Goal: Task Accomplishment & Management: Manage account settings

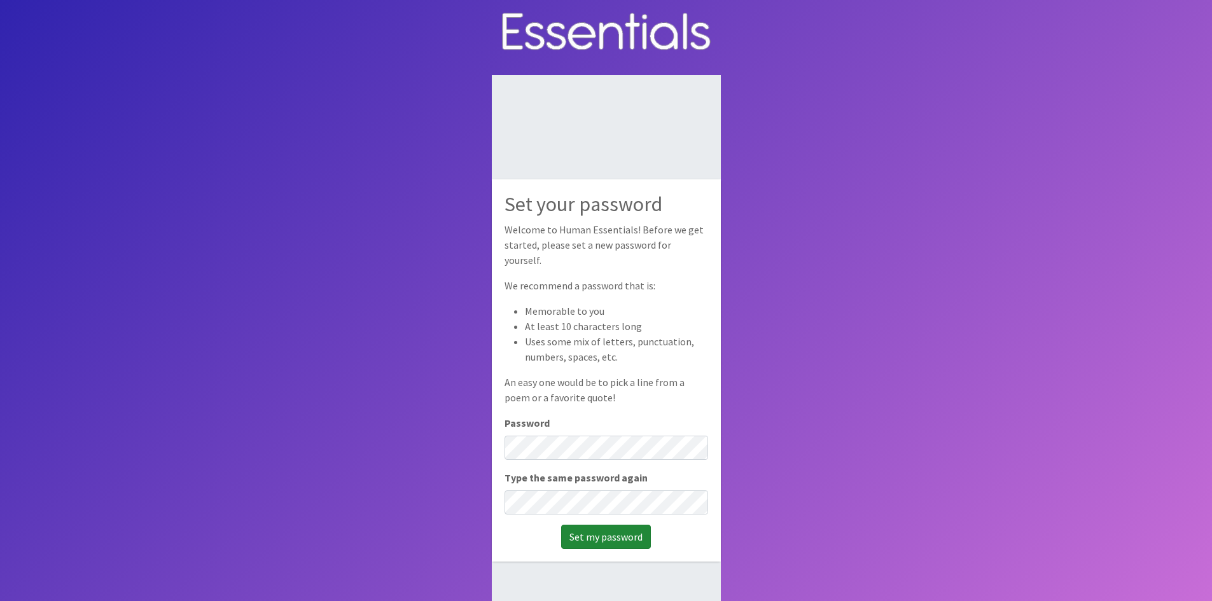
click at [594, 525] on input "Set my password" at bounding box center [606, 537] width 90 height 24
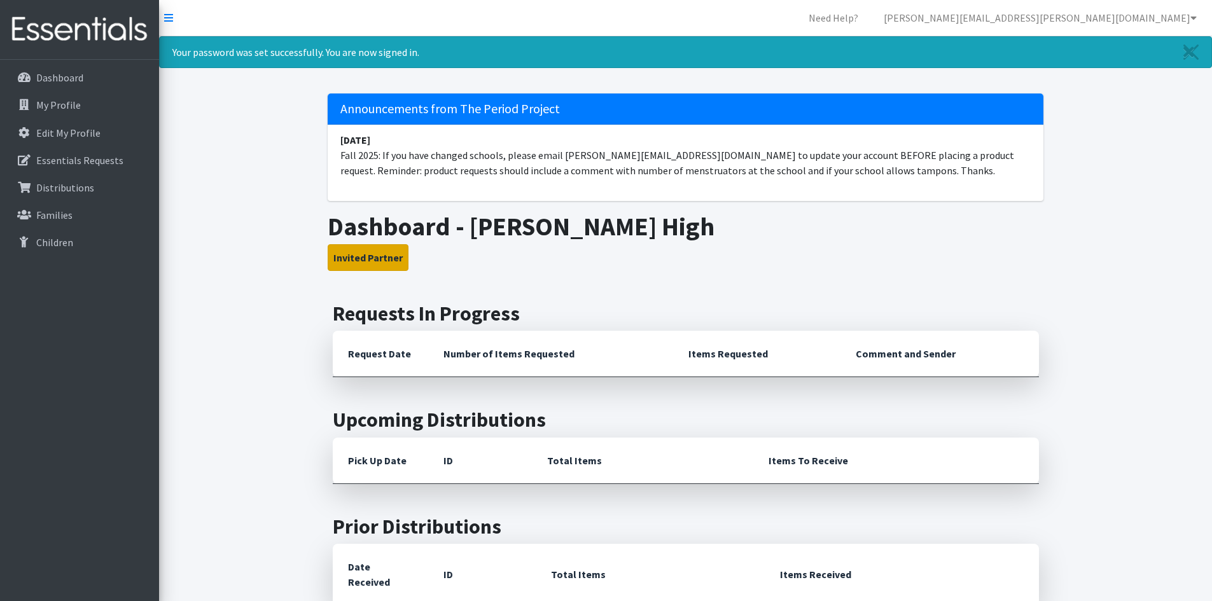
click at [360, 258] on button "Invited Partner" at bounding box center [368, 257] width 81 height 27
click at [364, 258] on button "Invited Partner" at bounding box center [368, 257] width 81 height 27
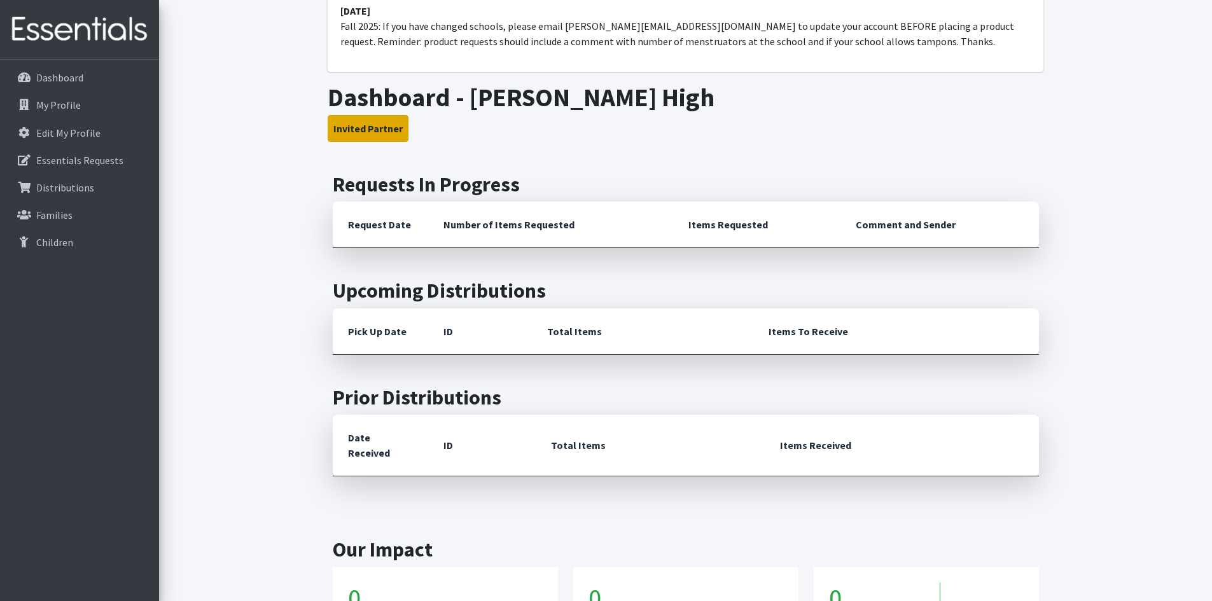
scroll to position [106, 0]
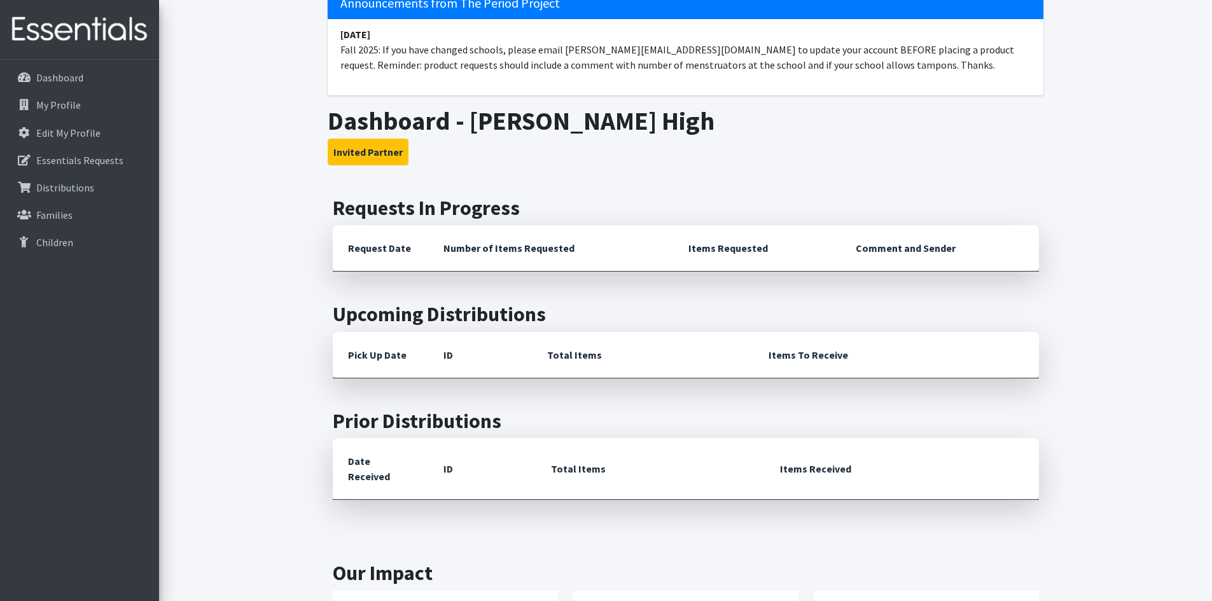
click at [379, 250] on th "Request Date" at bounding box center [380, 248] width 95 height 46
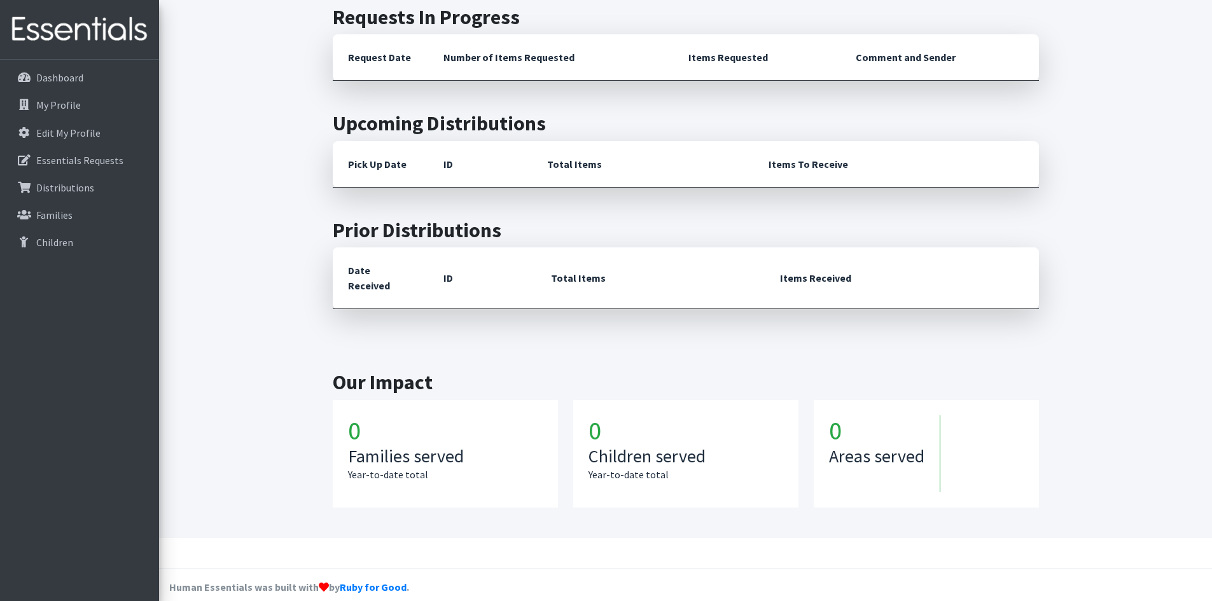
scroll to position [0, 0]
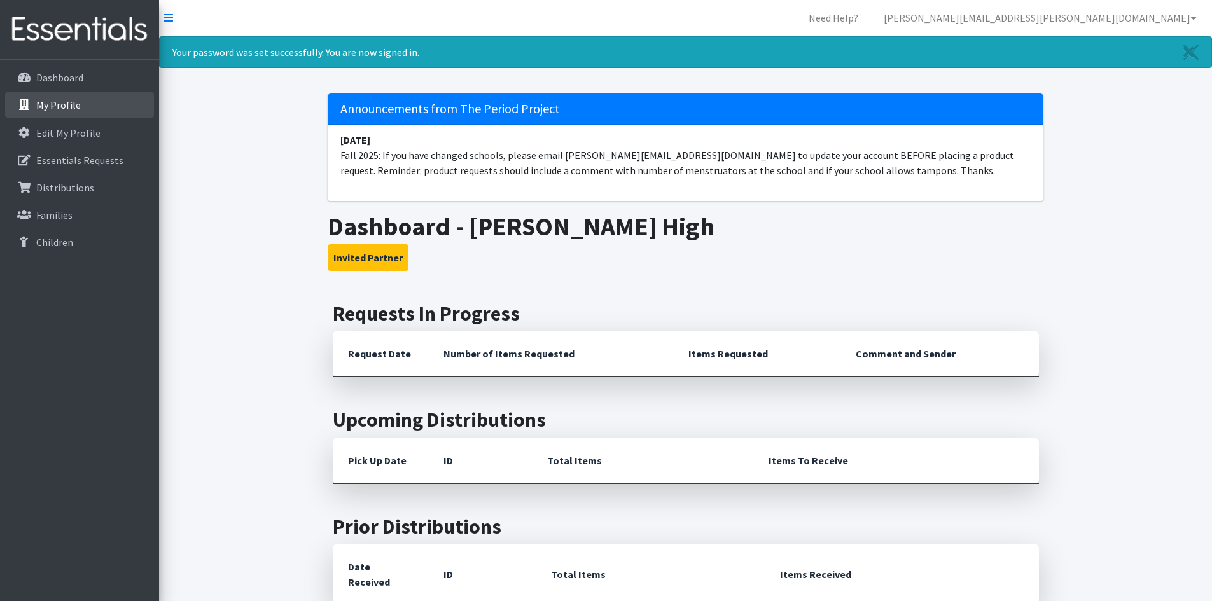
click at [55, 105] on p "My Profile" at bounding box center [58, 105] width 45 height 13
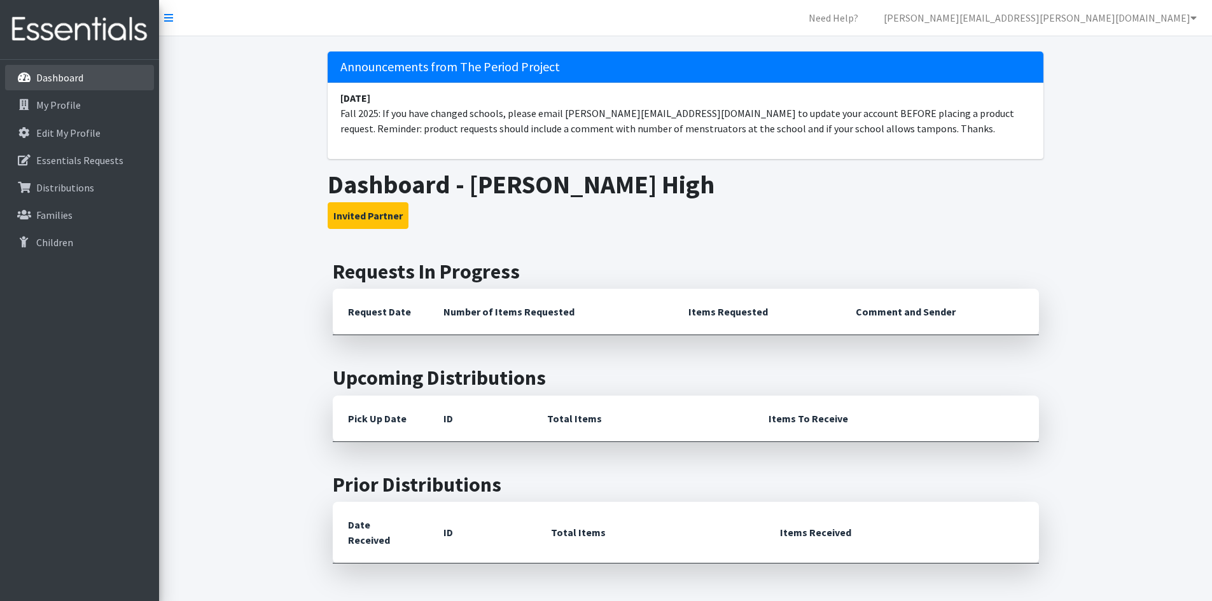
click at [57, 78] on p "Dashboard" at bounding box center [59, 77] width 47 height 13
click at [52, 102] on p "My Profile" at bounding box center [58, 105] width 45 height 13
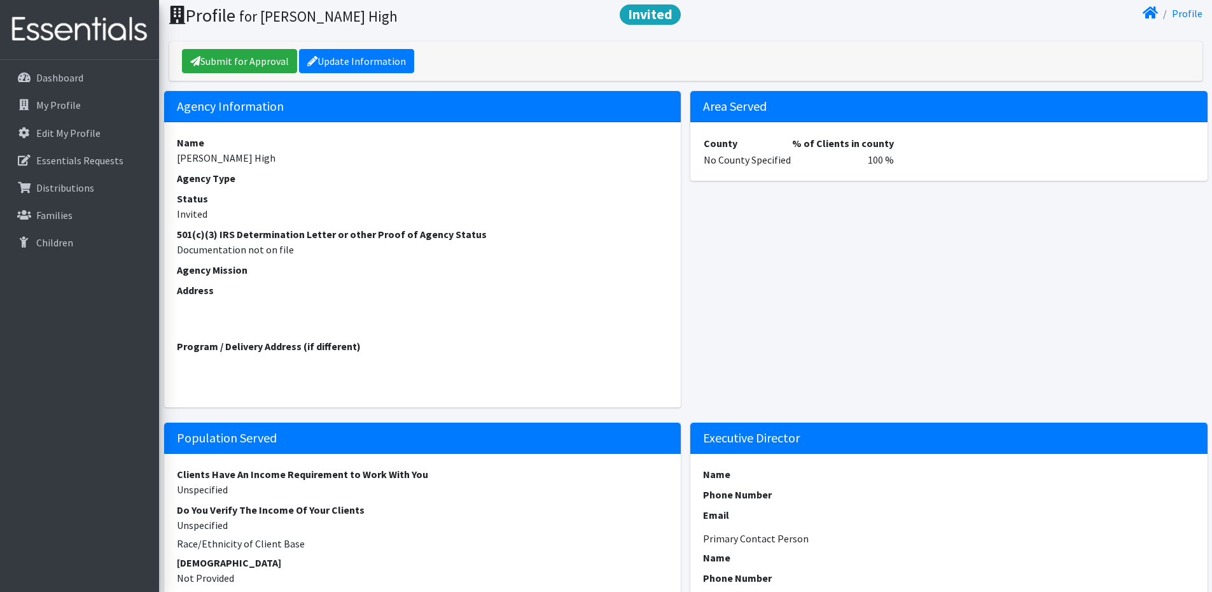
scroll to position [64, 0]
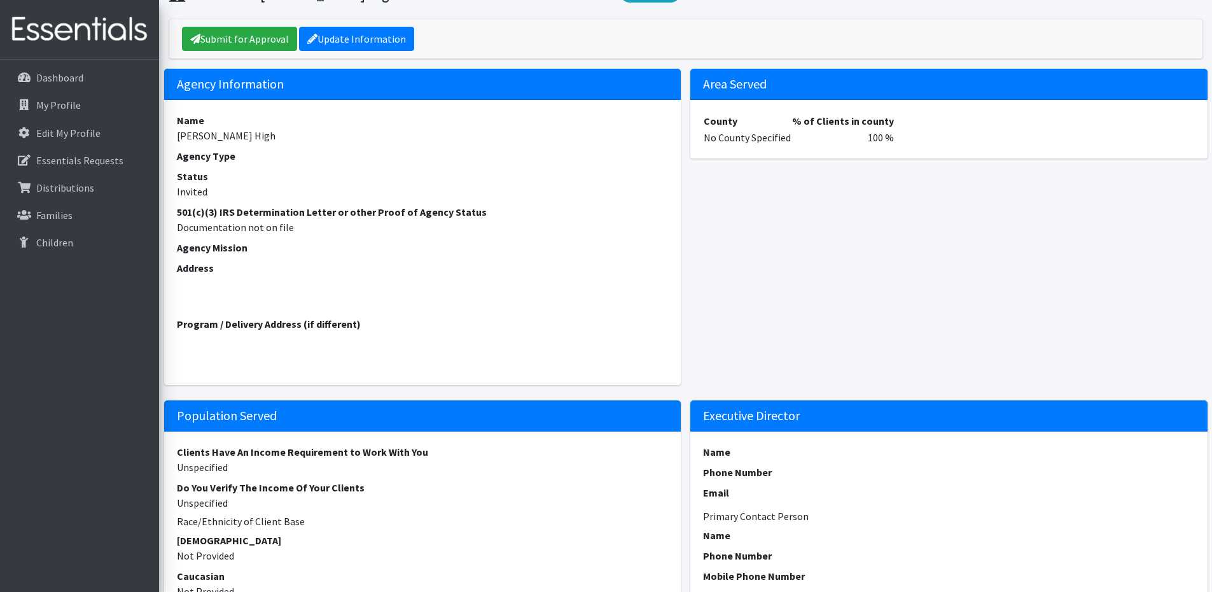
click at [734, 141] on td "No County Specified" at bounding box center [747, 137] width 88 height 17
click at [339, 38] on link "Update Information" at bounding box center [356, 39] width 115 height 24
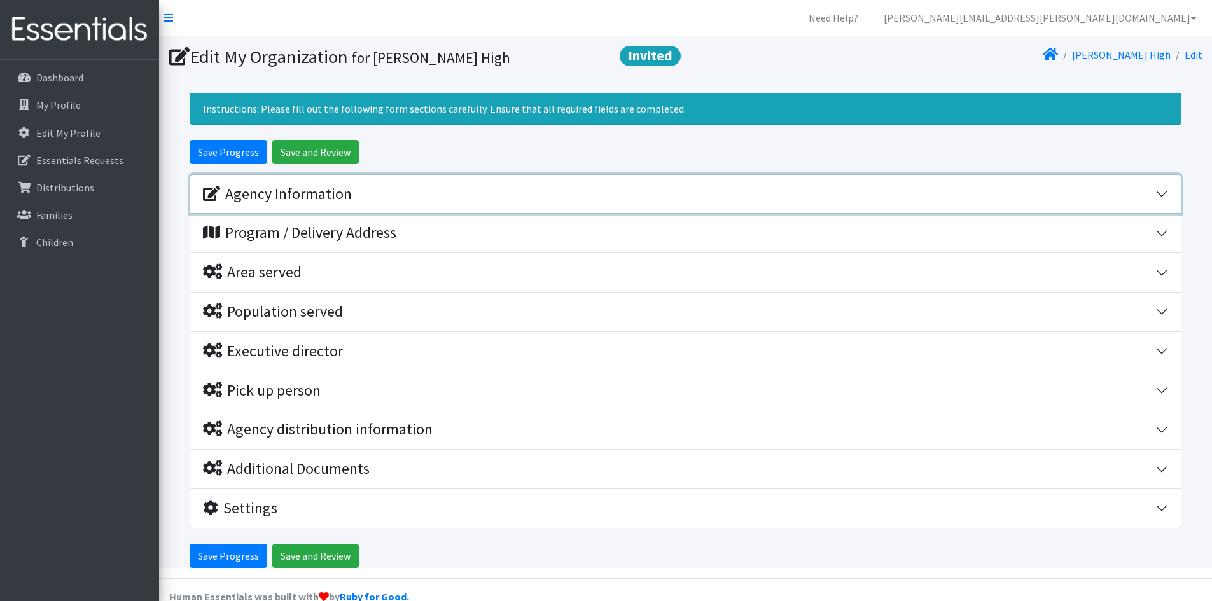
click at [1163, 192] on button "Agency Information" at bounding box center [685, 194] width 991 height 39
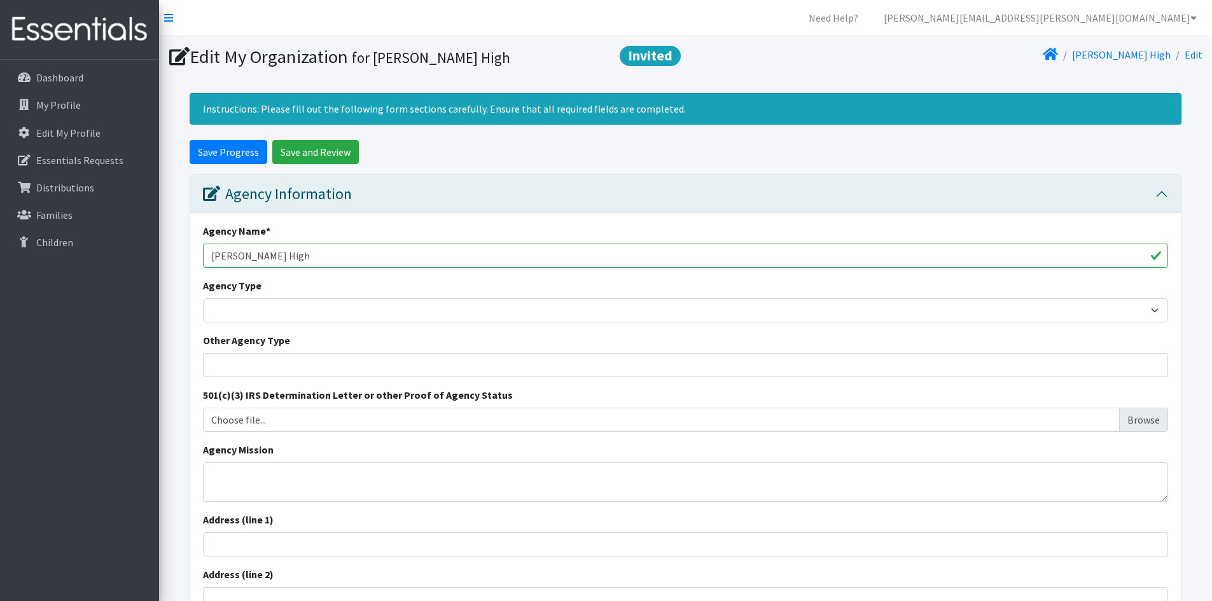
click at [211, 256] on input "[PERSON_NAME] High" at bounding box center [685, 256] width 965 height 24
type input "[PERSON_NAME] High"
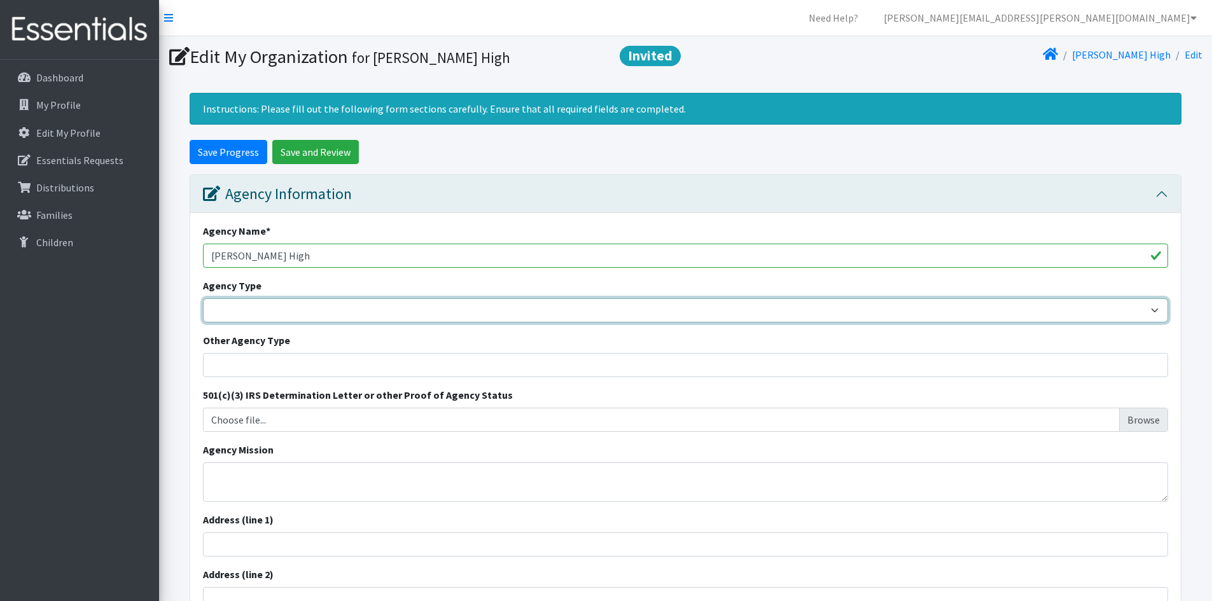
click at [1153, 310] on select "Basic Needs Bank Career technical training [MEDICAL_DATA] resource center [DEMO…" at bounding box center [685, 310] width 965 height 24
select select "hs"
click at [203, 298] on select "Basic Needs Bank Career technical training [MEDICAL_DATA] resource center [DEMO…" at bounding box center [685, 310] width 965 height 24
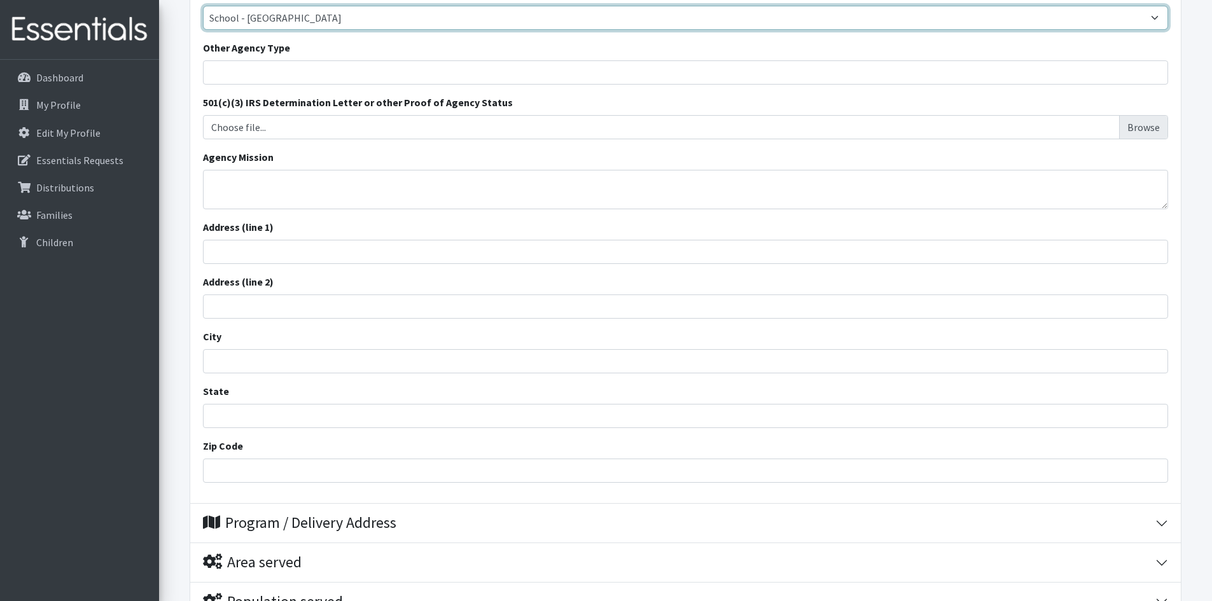
scroll to position [318, 0]
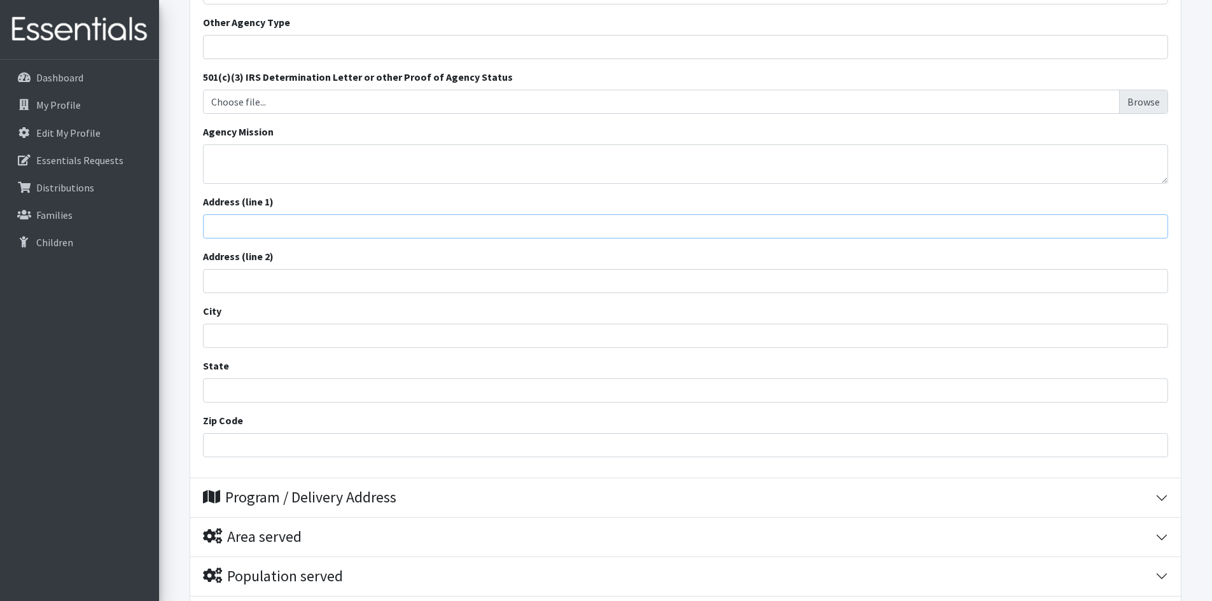
click at [217, 226] on input "Address (line 1)" at bounding box center [685, 226] width 965 height 24
type input "[STREET_ADDRESS]"
type input "[PERSON_NAME]"
type input "[US_STATE]"
type input "29334"
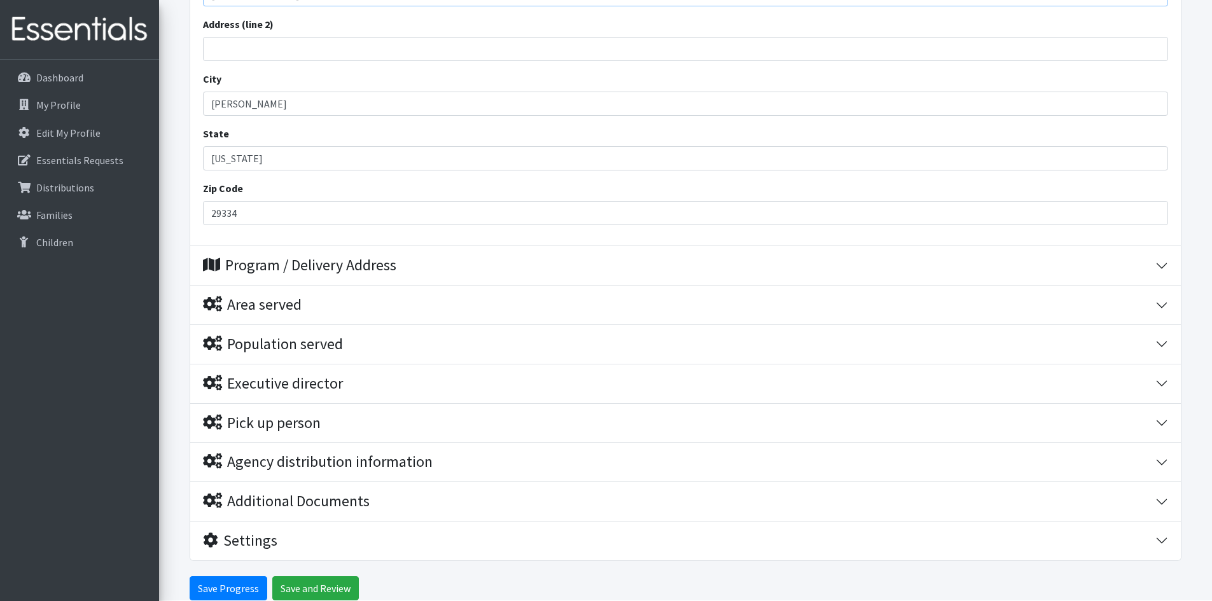
scroll to position [573, 0]
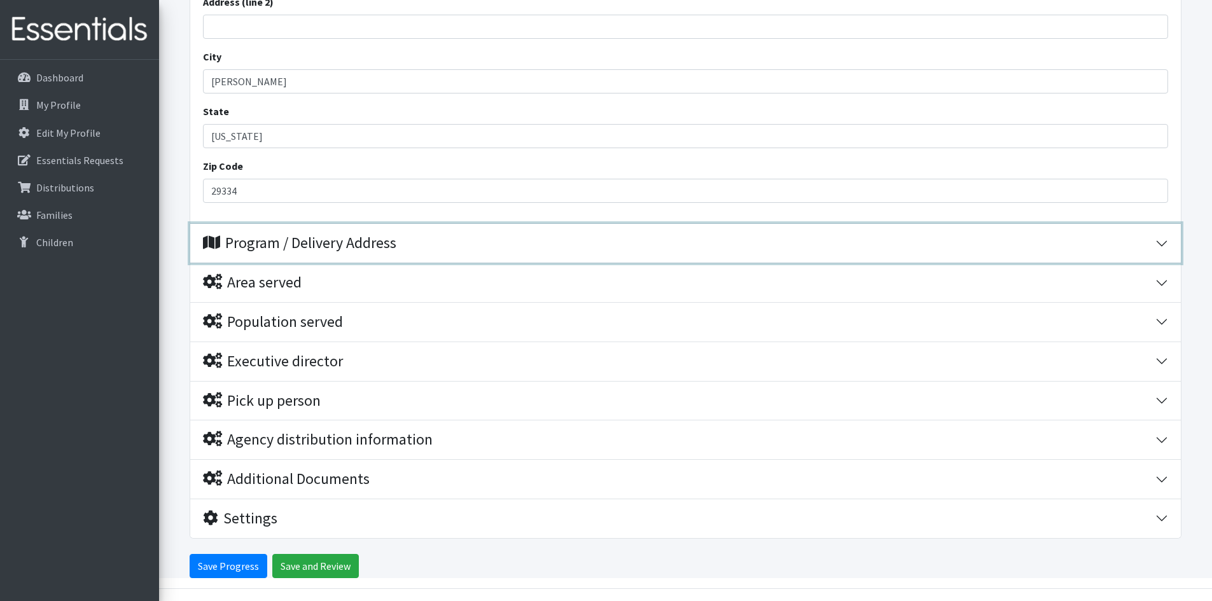
click at [1163, 242] on button "Program / Delivery Address" at bounding box center [685, 243] width 991 height 39
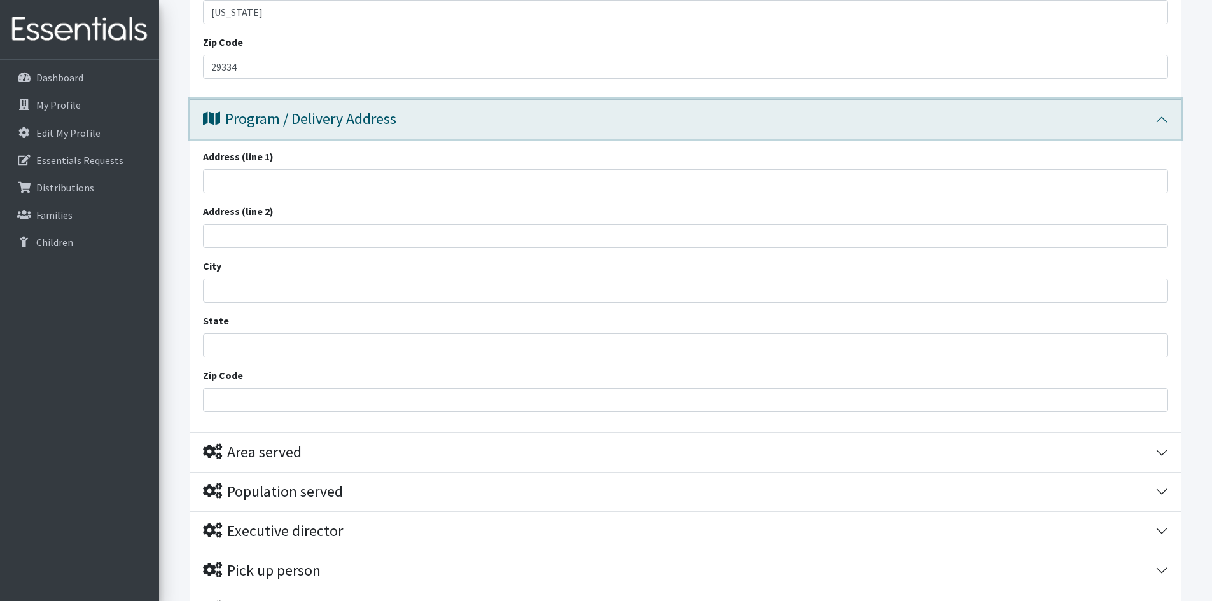
scroll to position [676, 0]
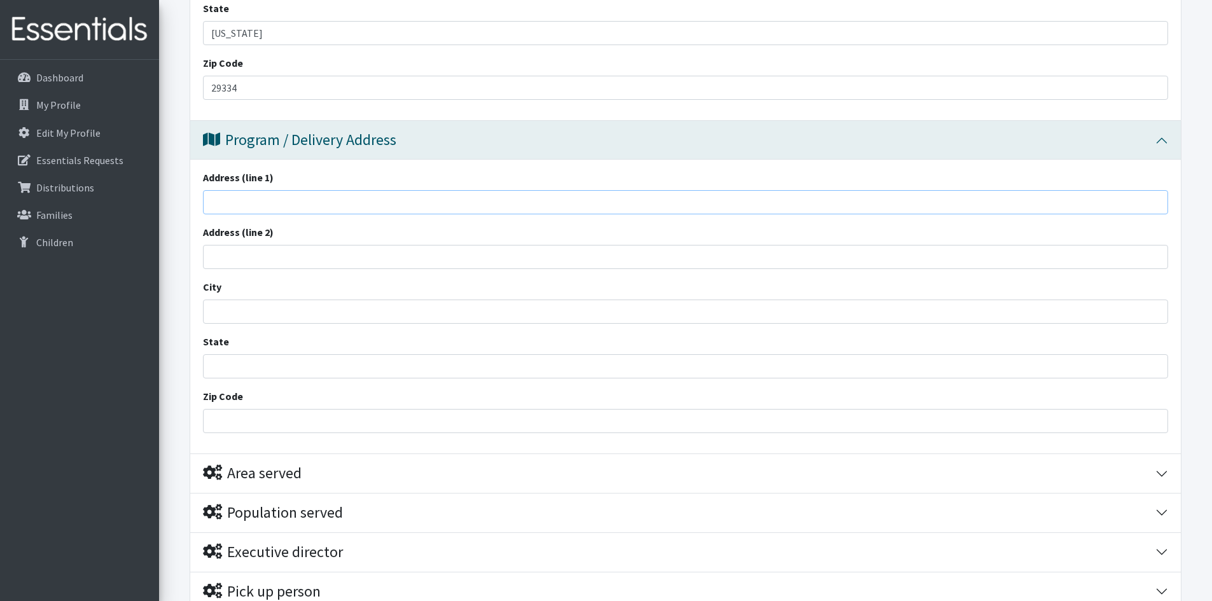
click at [220, 207] on input "Address (line 1)" at bounding box center [685, 202] width 965 height 24
type input "[STREET_ADDRESS]"
type input "[PERSON_NAME]"
type input "[US_STATE]"
type input "29334"
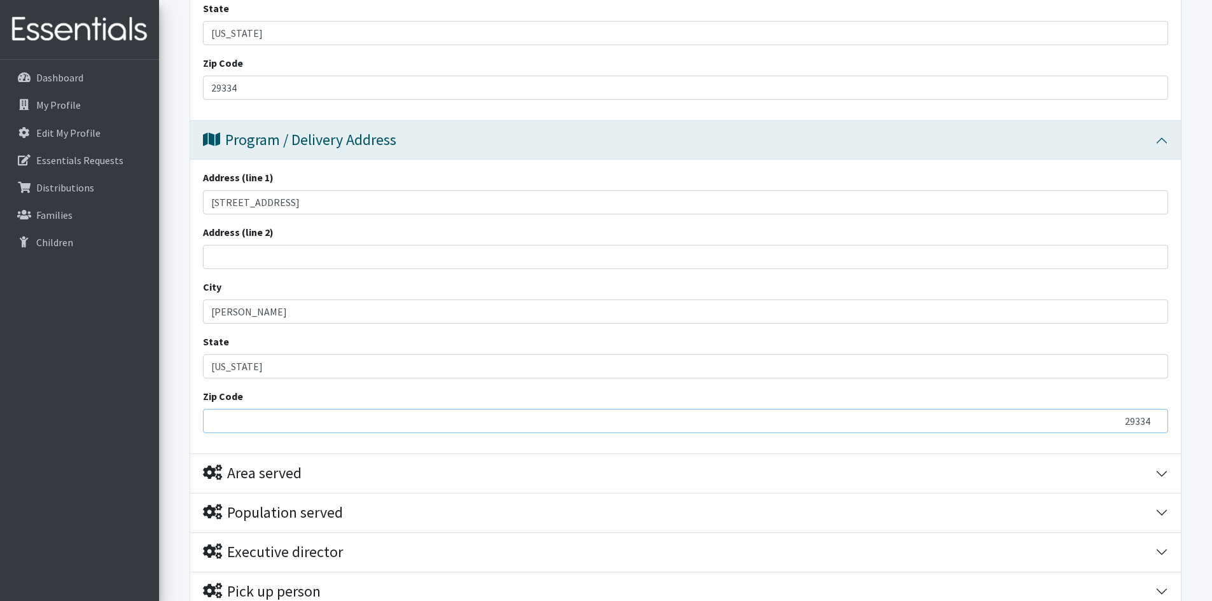
click at [244, 421] on input "29334" at bounding box center [685, 421] width 965 height 24
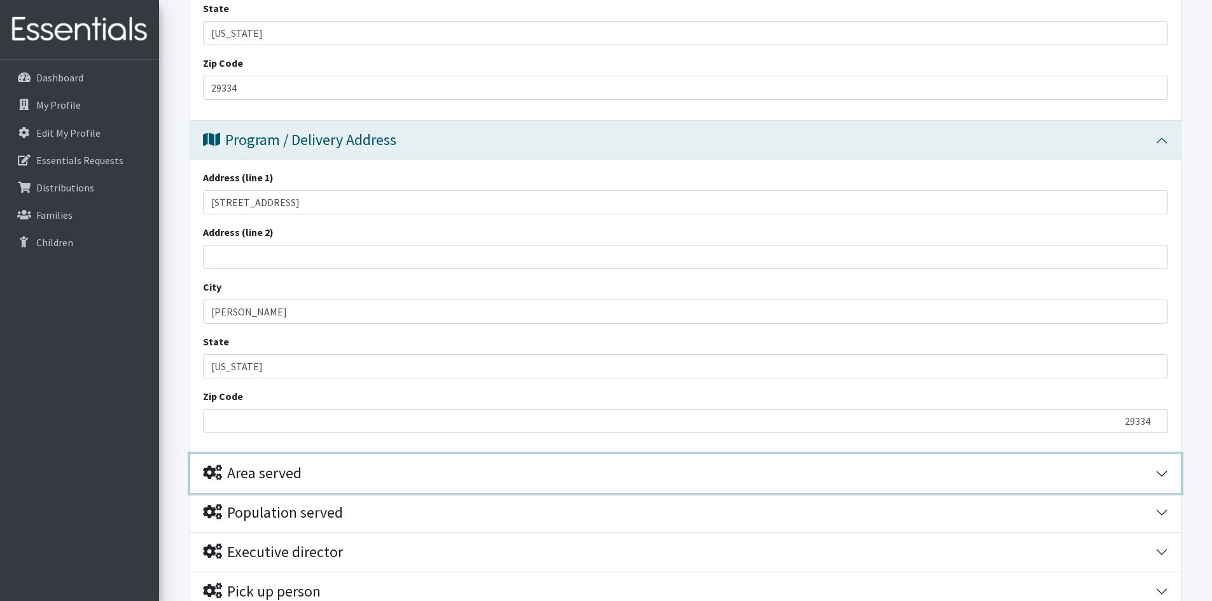
click at [409, 474] on div "Area served" at bounding box center [679, 474] width 953 height 18
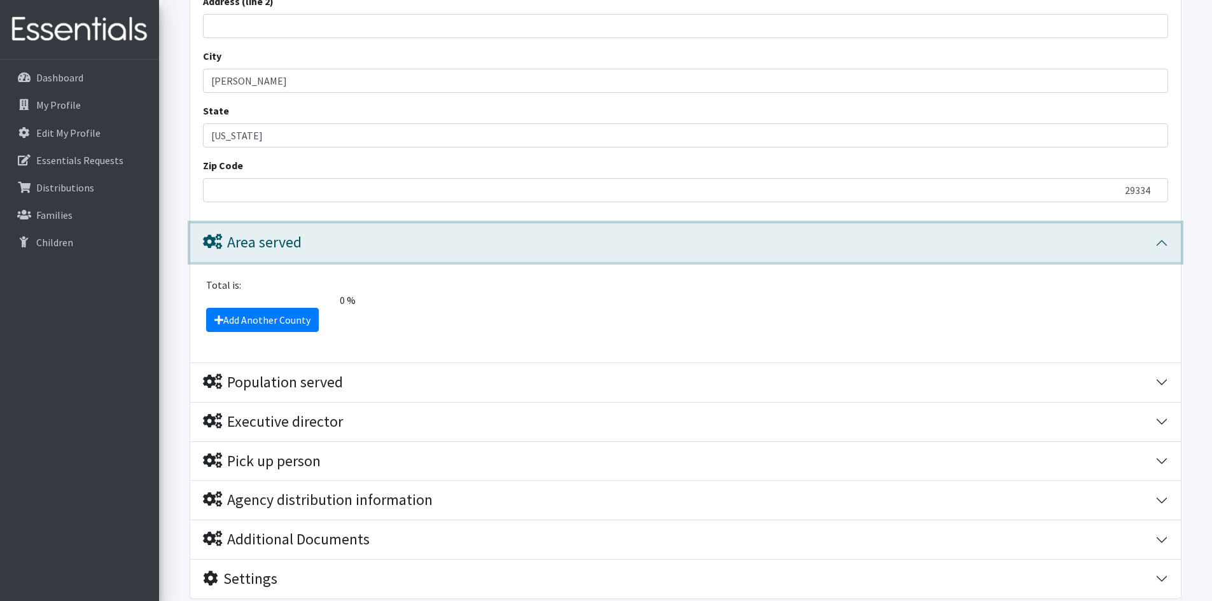
scroll to position [930, 0]
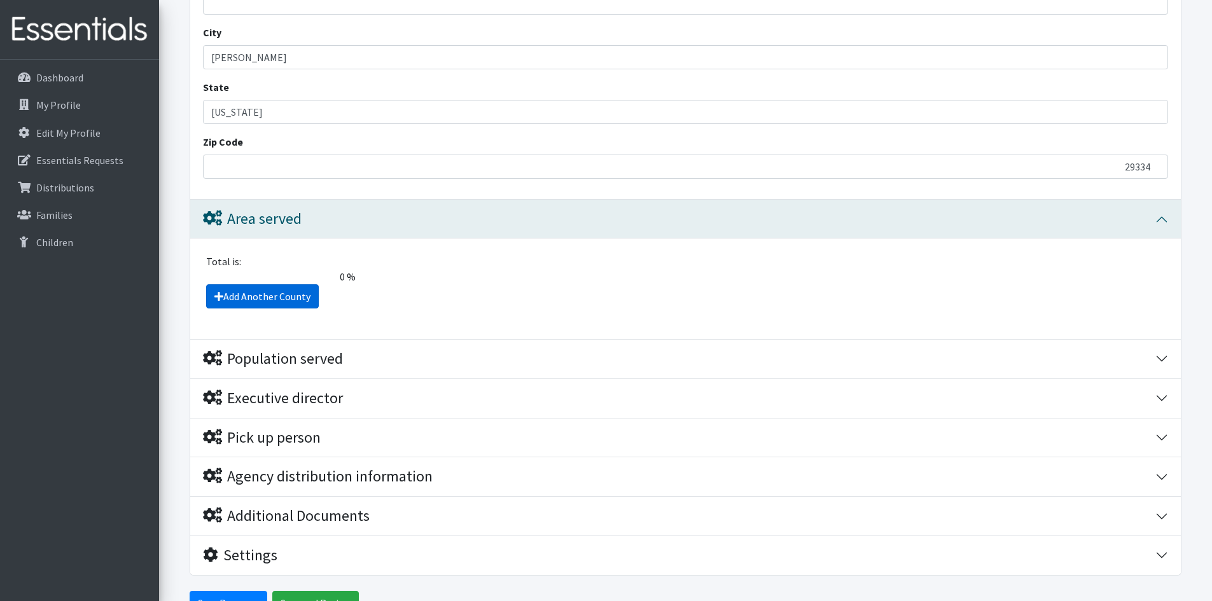
click at [244, 294] on link "Add Another County" at bounding box center [262, 296] width 113 height 24
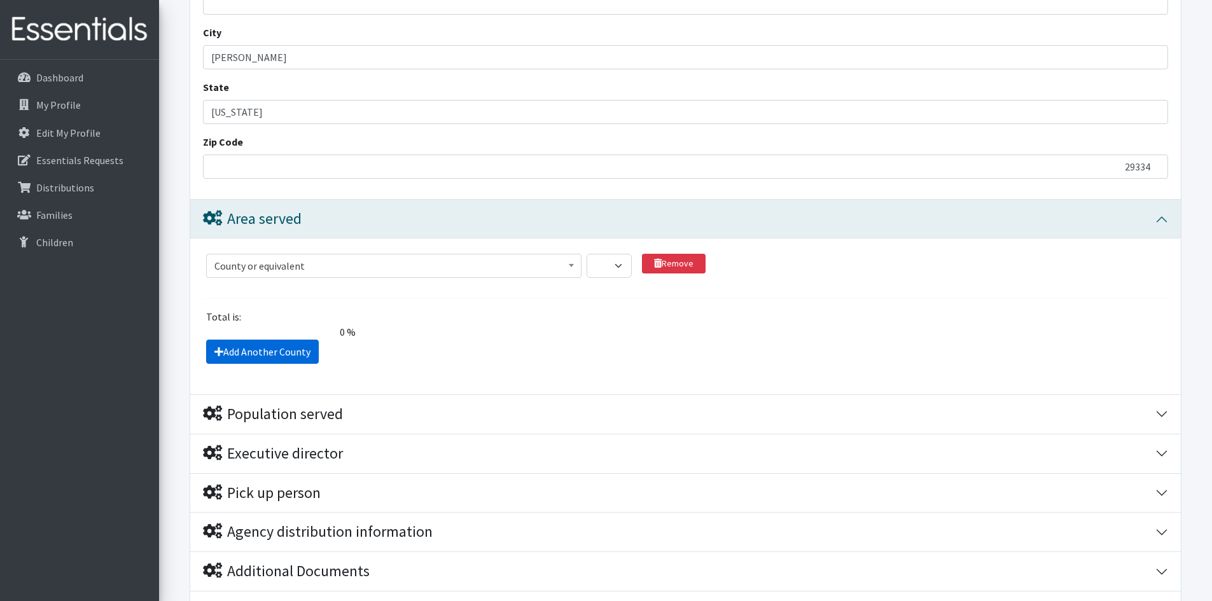
scroll to position [1058, 0]
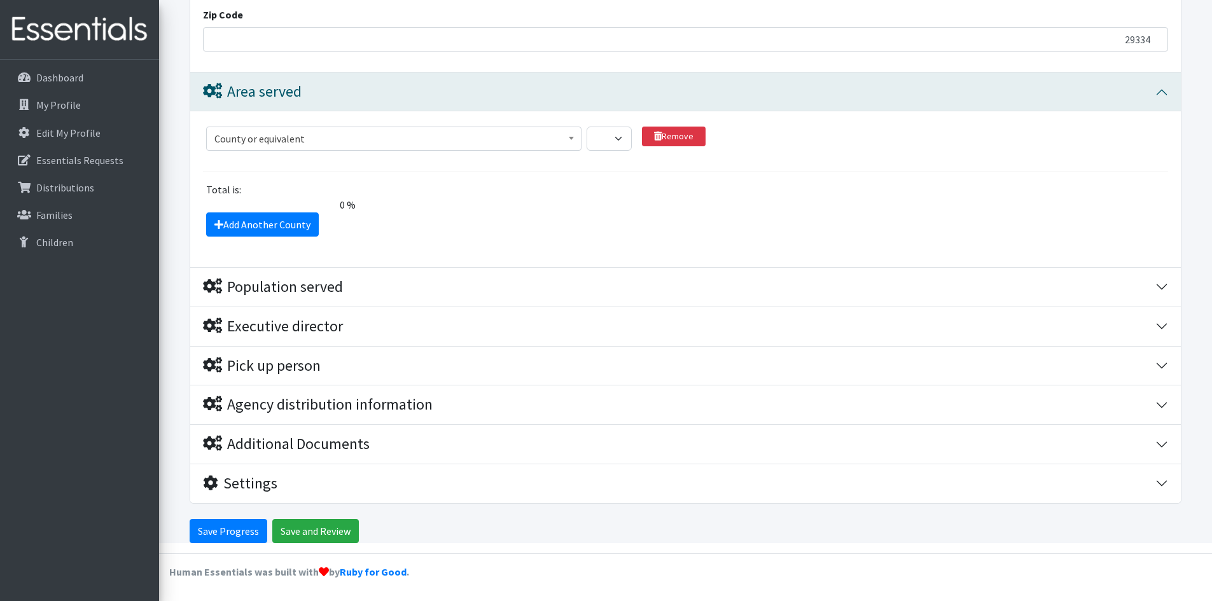
click at [377, 139] on span "County or equivalent" at bounding box center [393, 139] width 359 height 18
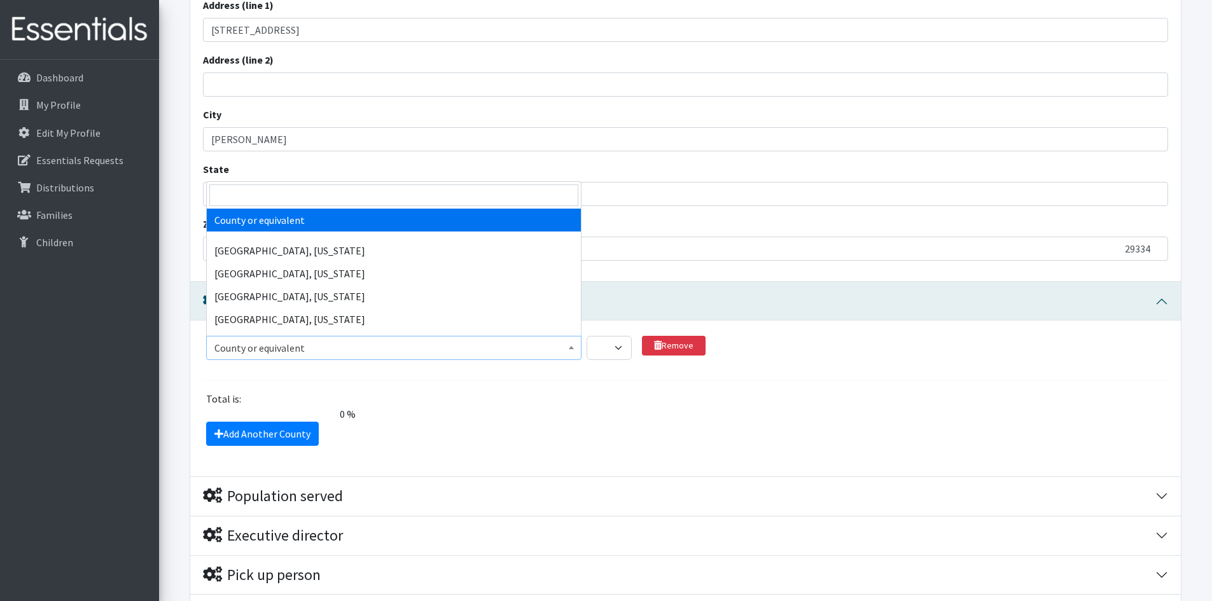
scroll to position [930, 0]
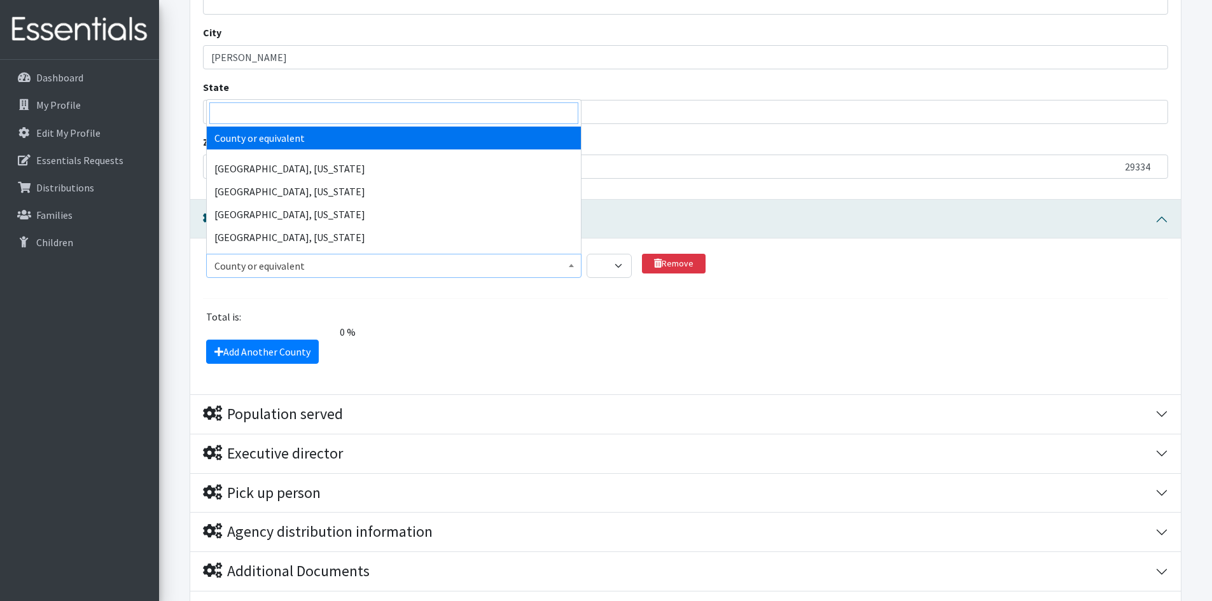
click at [268, 112] on input "search" at bounding box center [393, 113] width 369 height 22
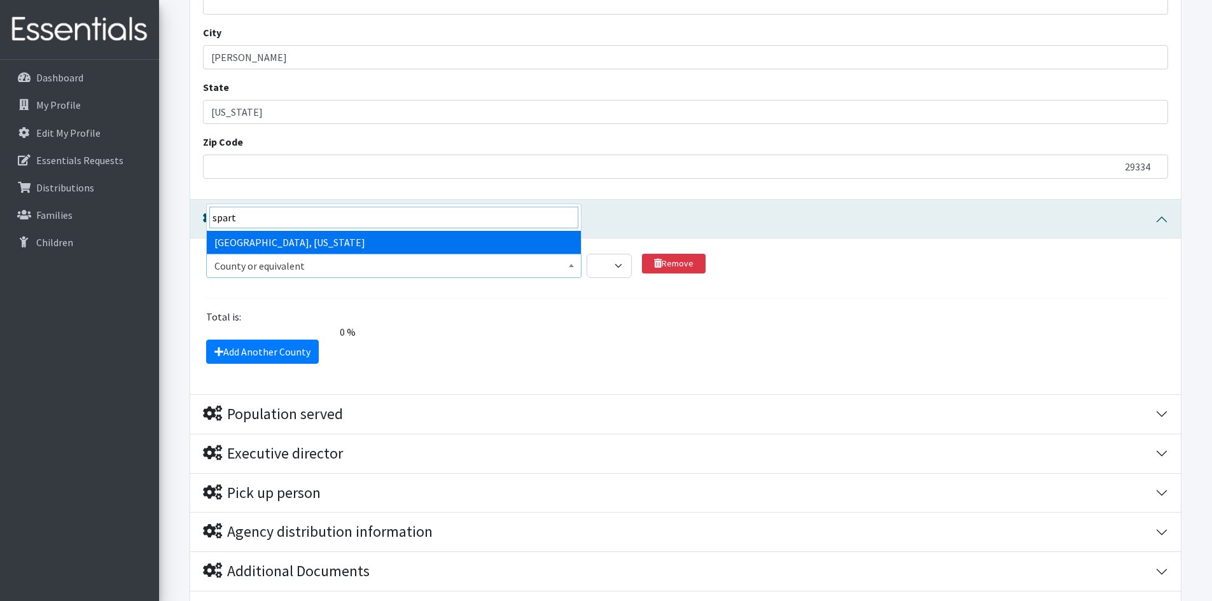
type input "spart"
select select "2720"
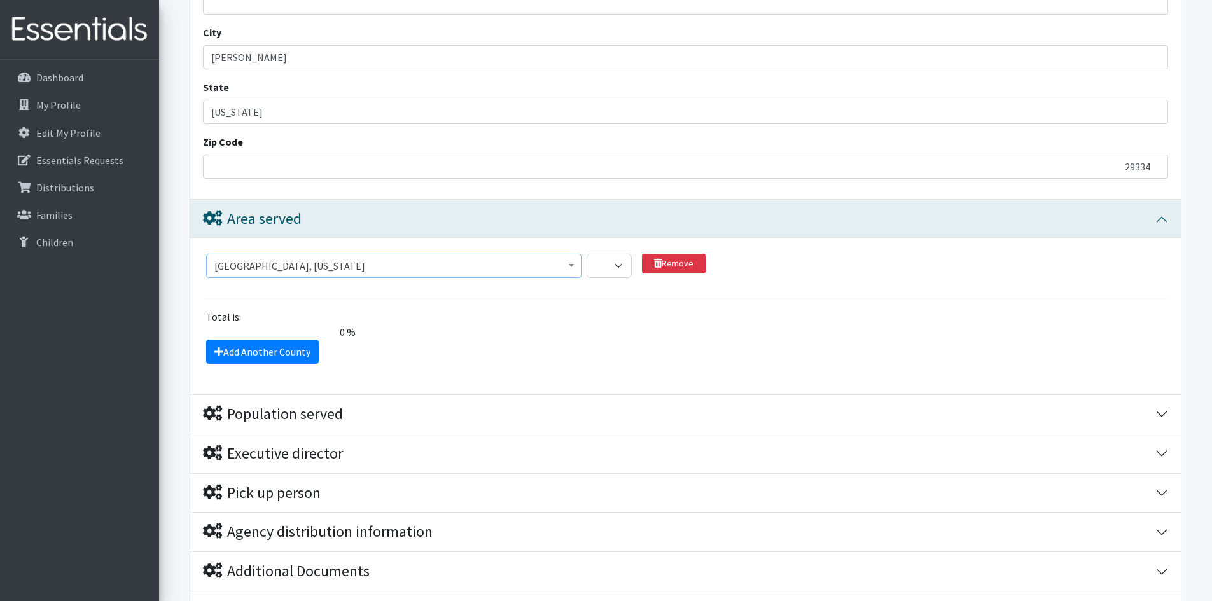
scroll to position [994, 0]
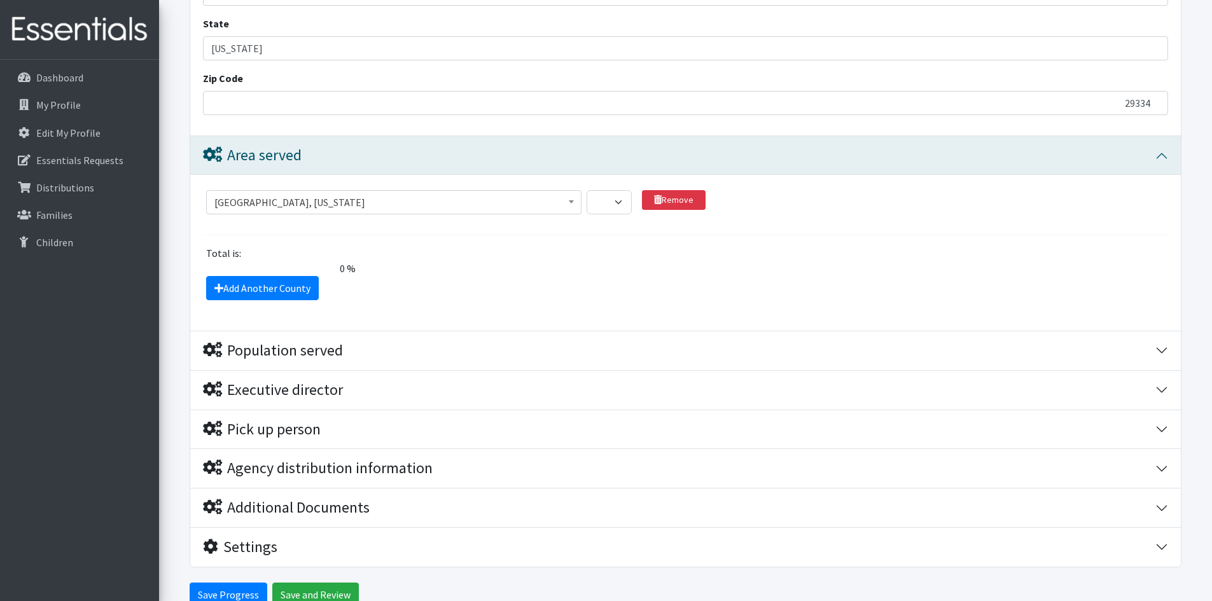
click at [342, 271] on span "0 %" at bounding box center [280, 268] width 162 height 15
click at [262, 259] on div "Total is:" at bounding box center [686, 253] width 975 height 15
click at [351, 269] on span "0 %" at bounding box center [280, 268] width 162 height 15
click at [350, 271] on span "0 %" at bounding box center [280, 268] width 162 height 15
click at [344, 272] on span "0 %" at bounding box center [280, 268] width 162 height 15
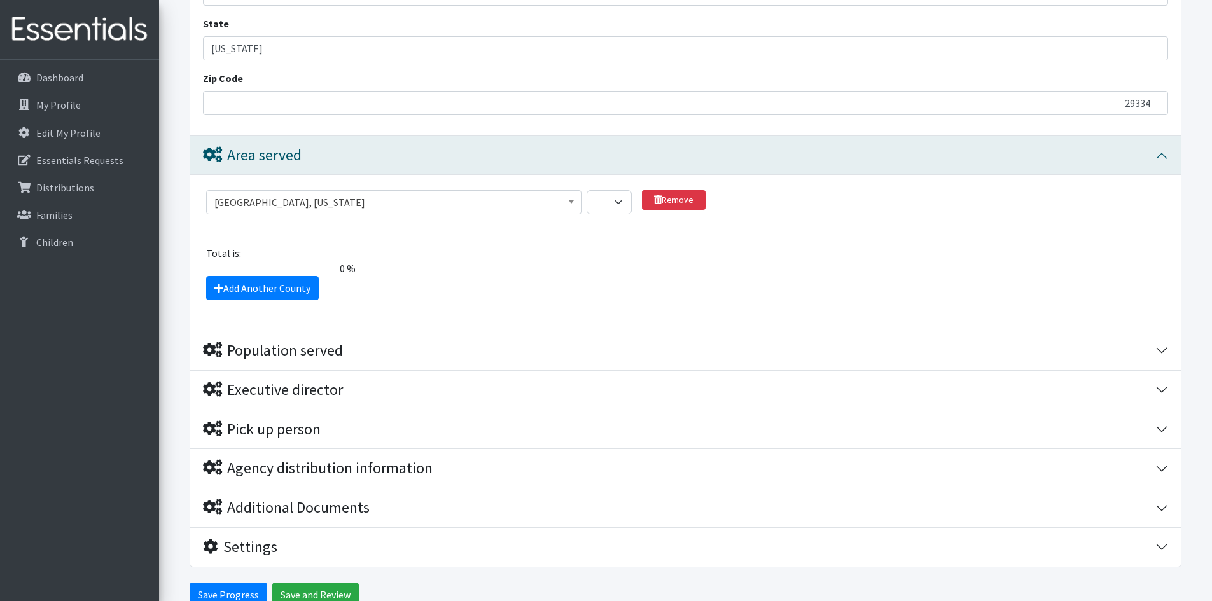
click at [344, 272] on span "0 %" at bounding box center [280, 268] width 162 height 15
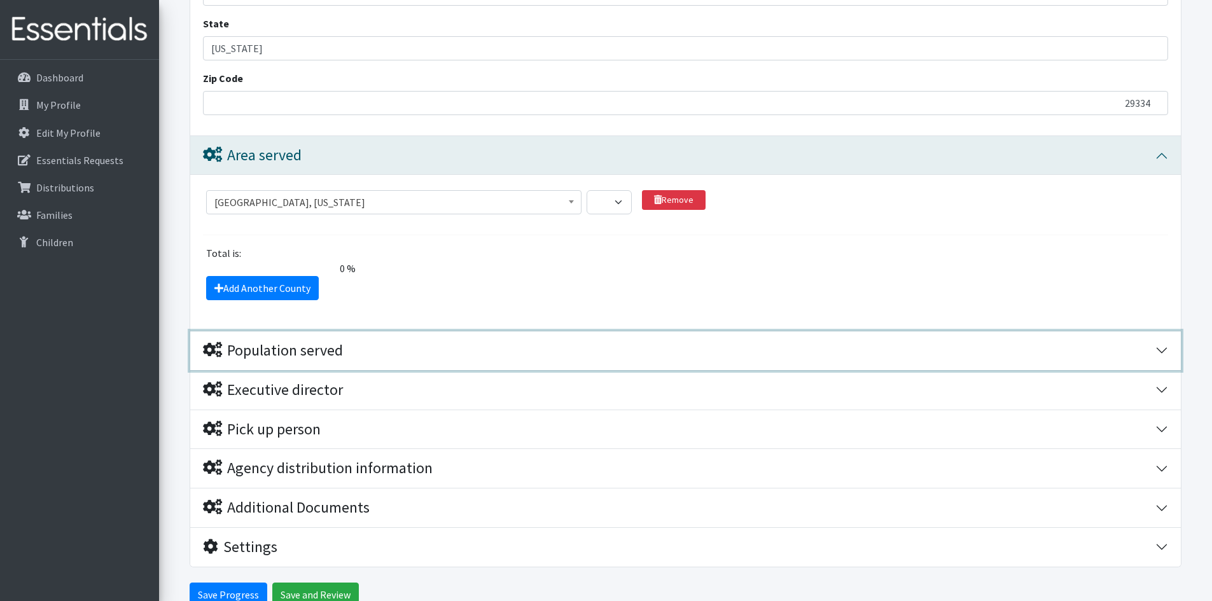
click at [284, 358] on div "Population served" at bounding box center [273, 351] width 140 height 18
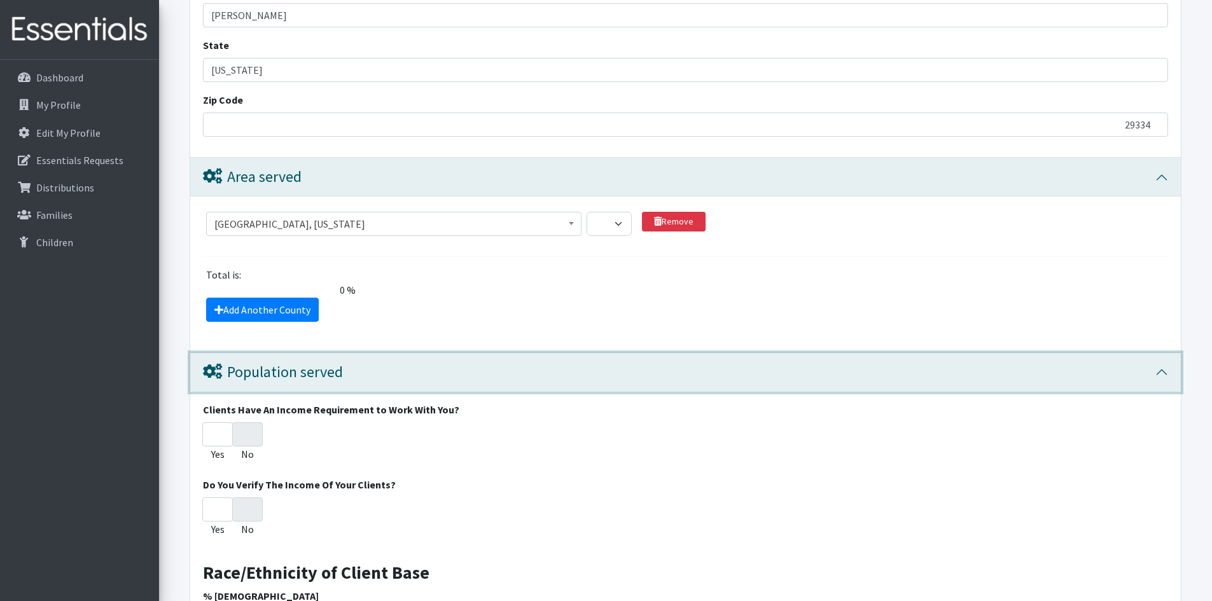
scroll to position [995, 0]
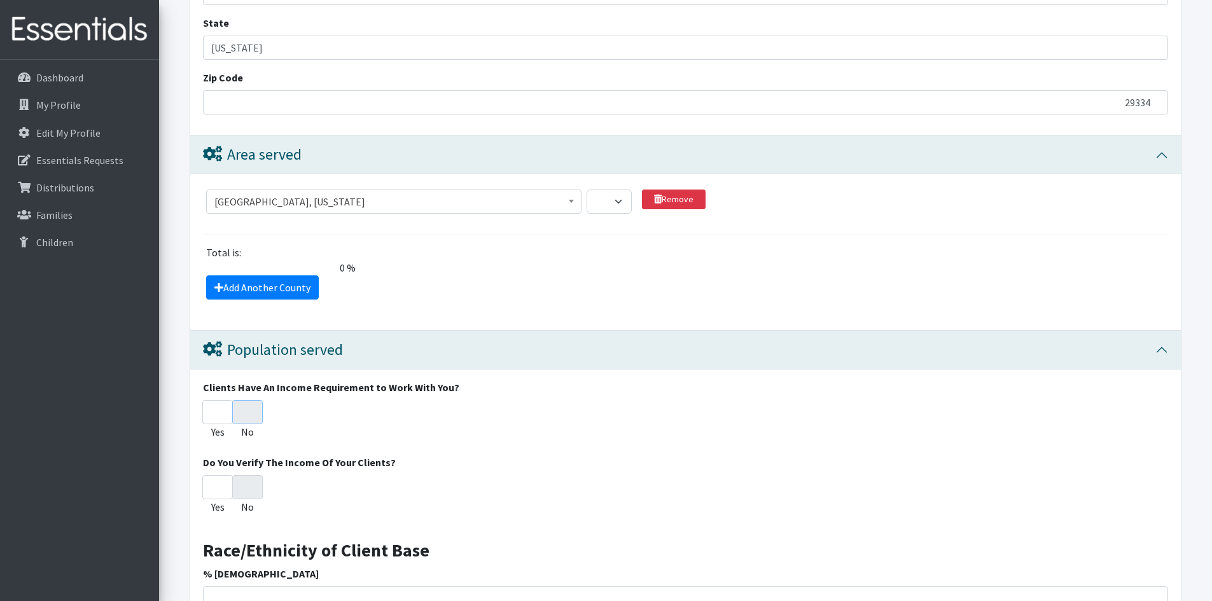
click at [253, 415] on input "No" at bounding box center [247, 412] width 31 height 24
radio input "true"
click at [249, 415] on input "No" at bounding box center [247, 412] width 31 height 24
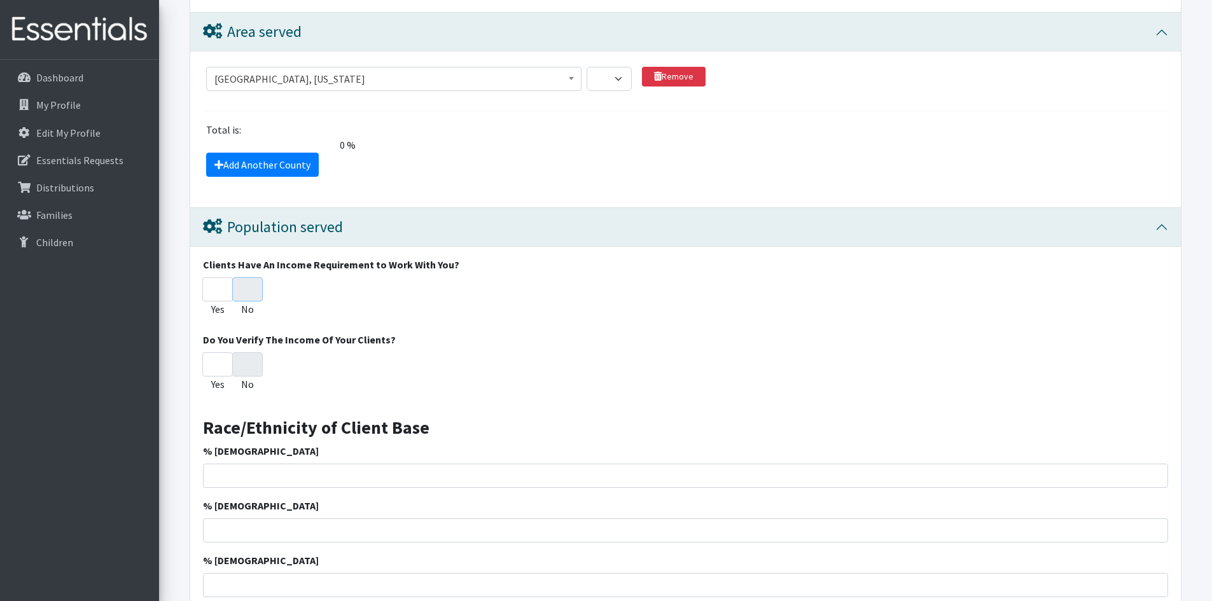
scroll to position [1122, 0]
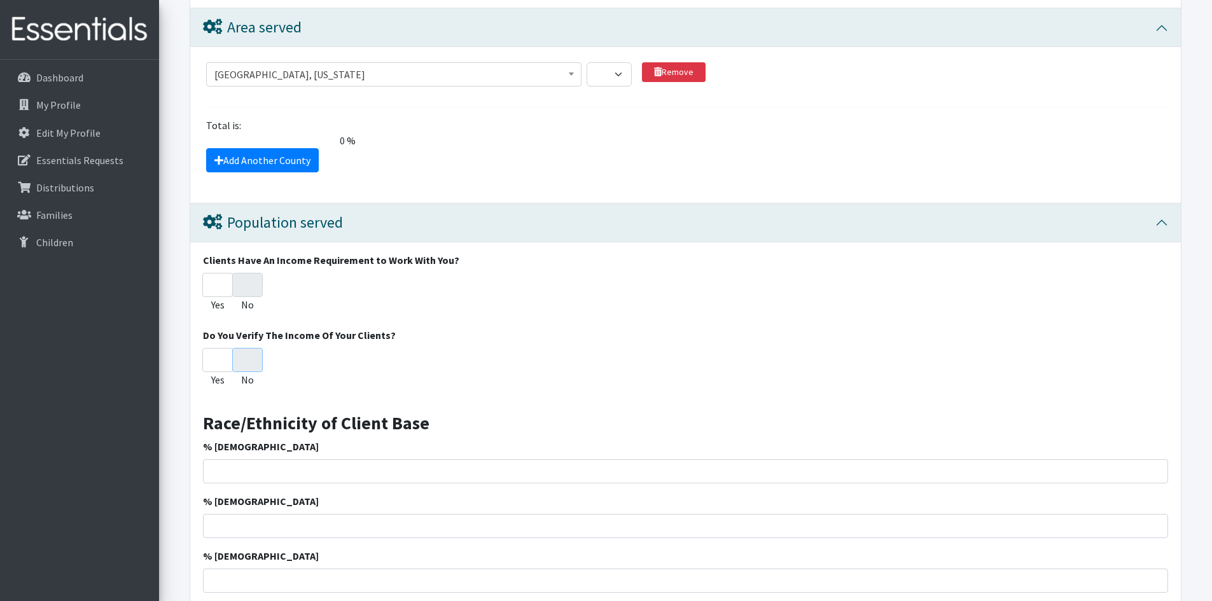
click at [250, 360] on input "No" at bounding box center [247, 360] width 31 height 24
radio input "true"
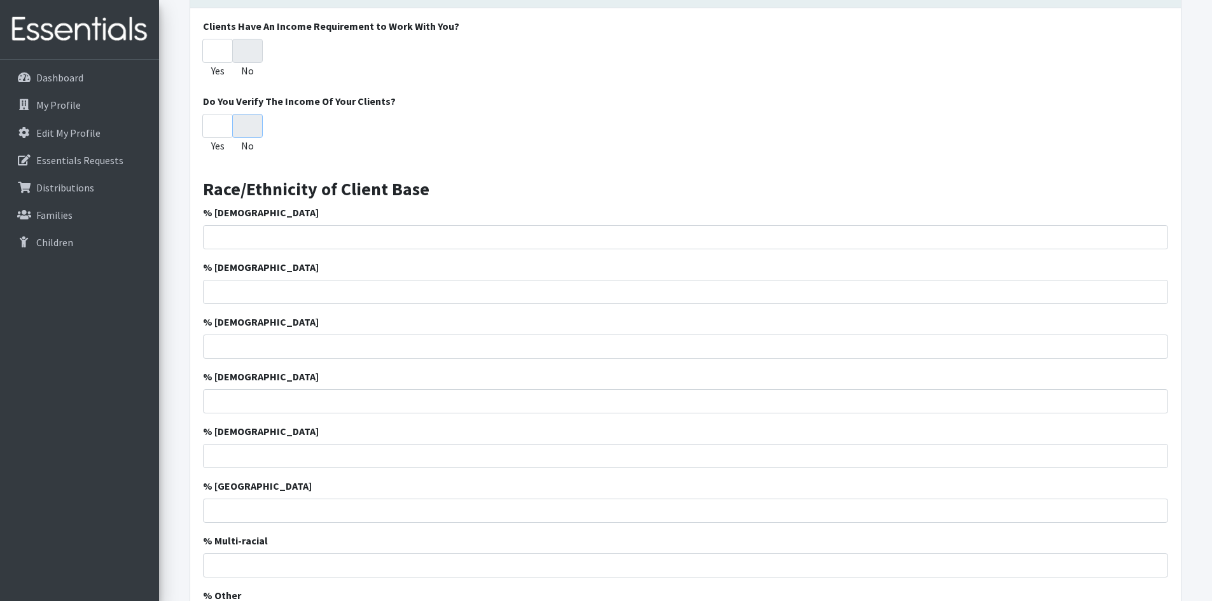
scroll to position [1376, 0]
